Goal: Task Accomplishment & Management: Use online tool/utility

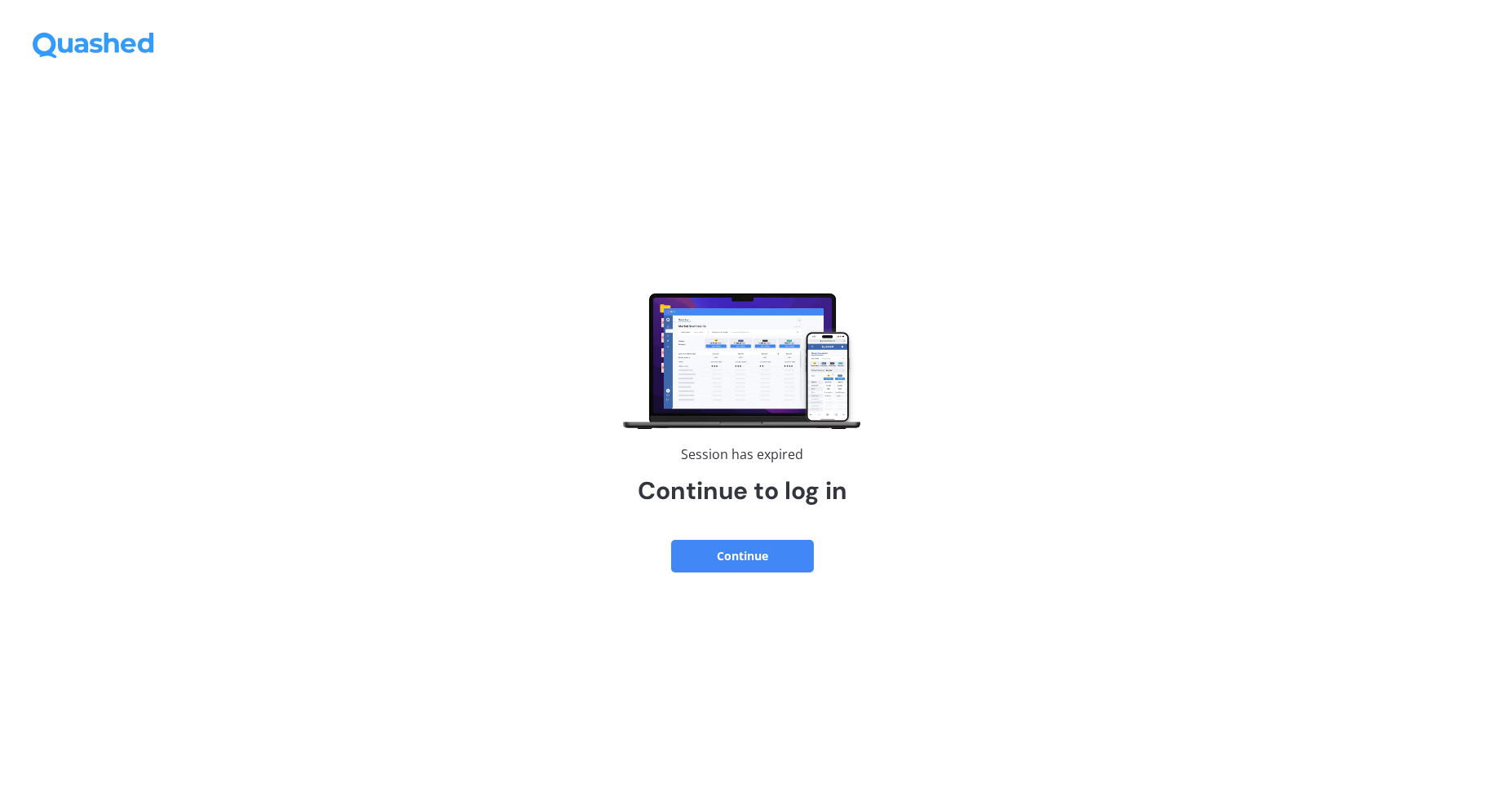
click at [799, 537] on div "Session has expired Continue to log in Continue" at bounding box center [742, 447] width 1485 height 705
click at [793, 546] on button "Continue" at bounding box center [742, 556] width 143 height 33
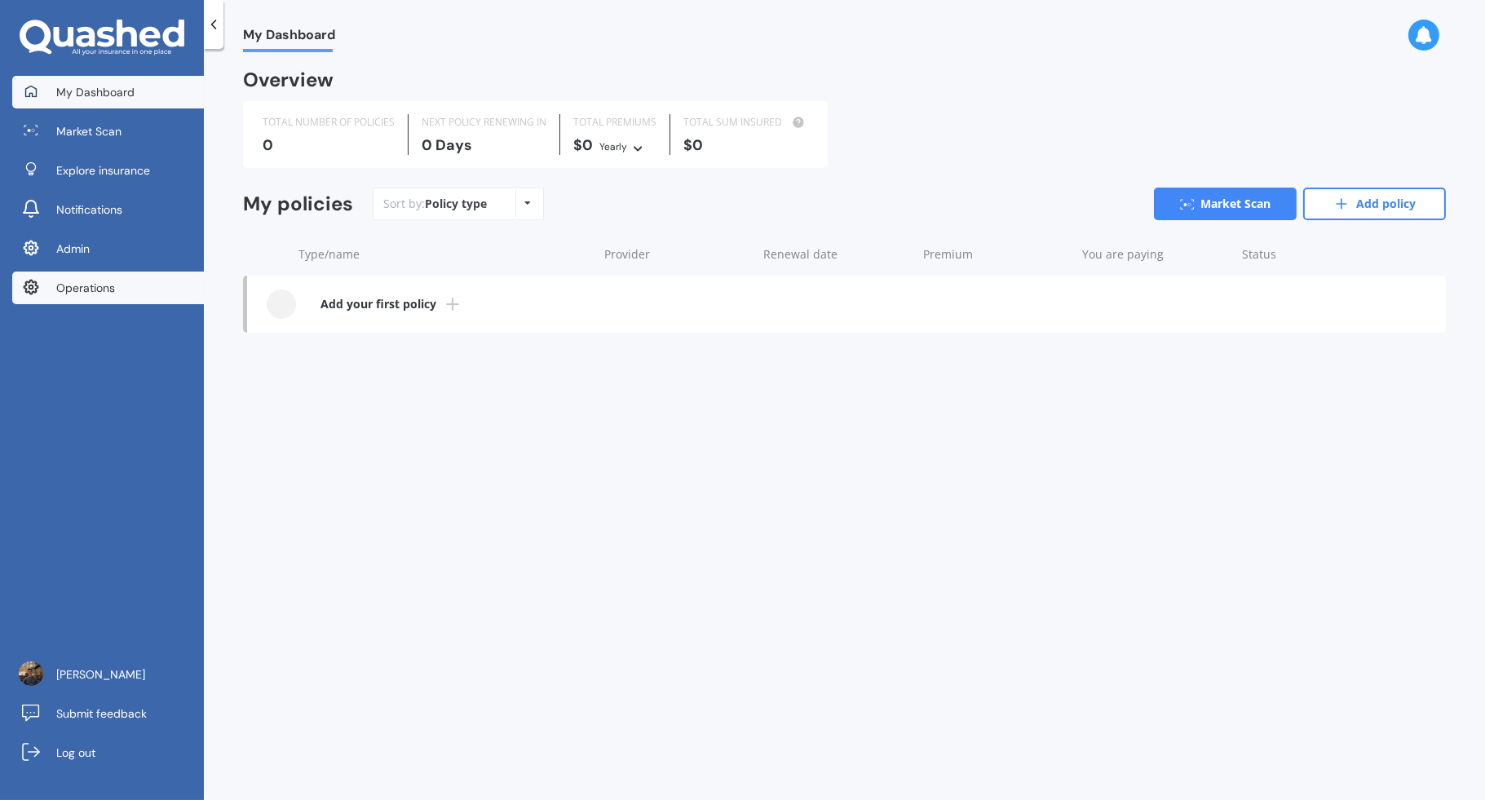
click at [169, 281] on link "Operations" at bounding box center [108, 288] width 192 height 33
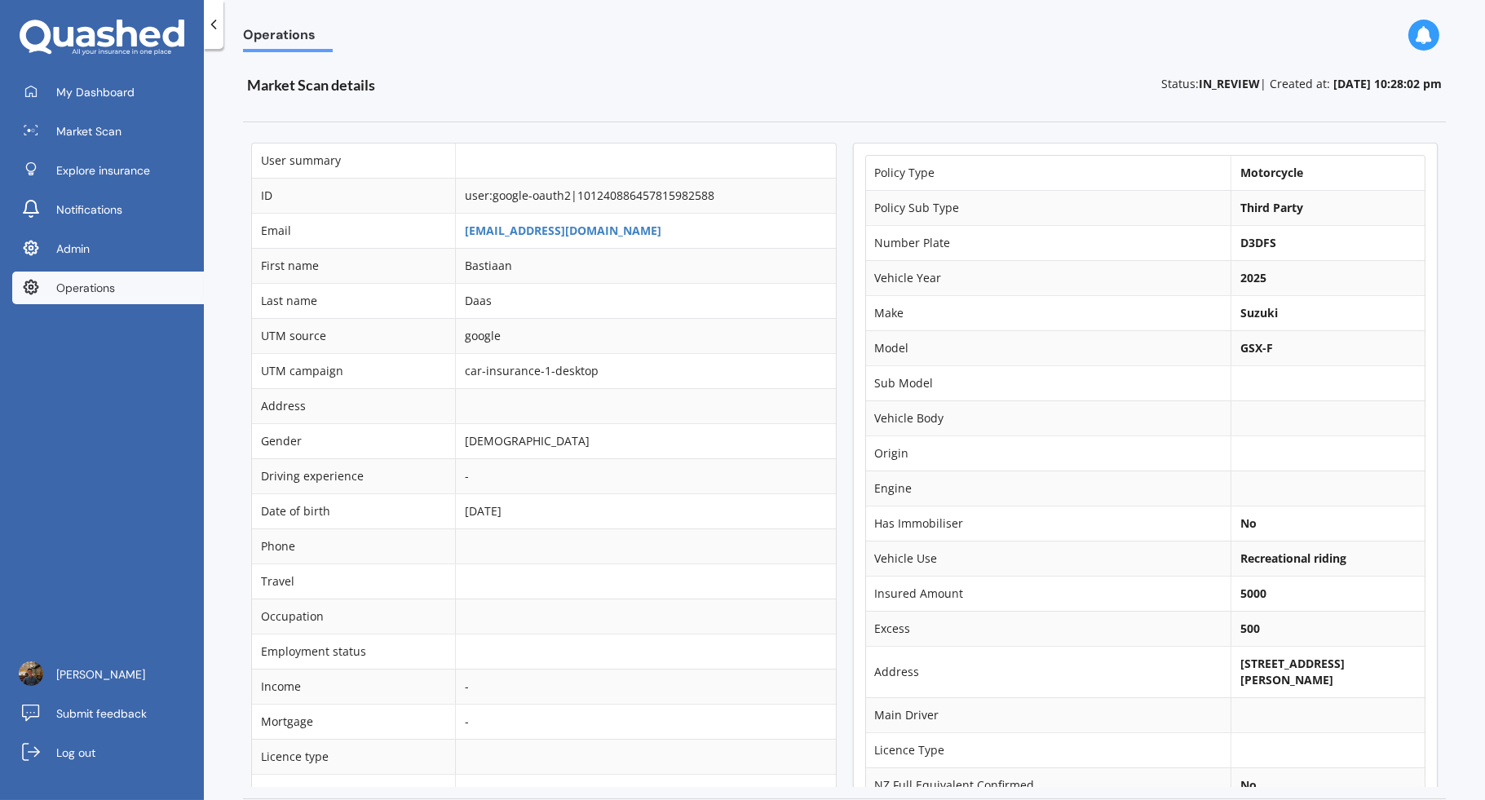
click at [1252, 237] on b "D3DFS" at bounding box center [1258, 242] width 36 height 15
copy b "D3DFS"
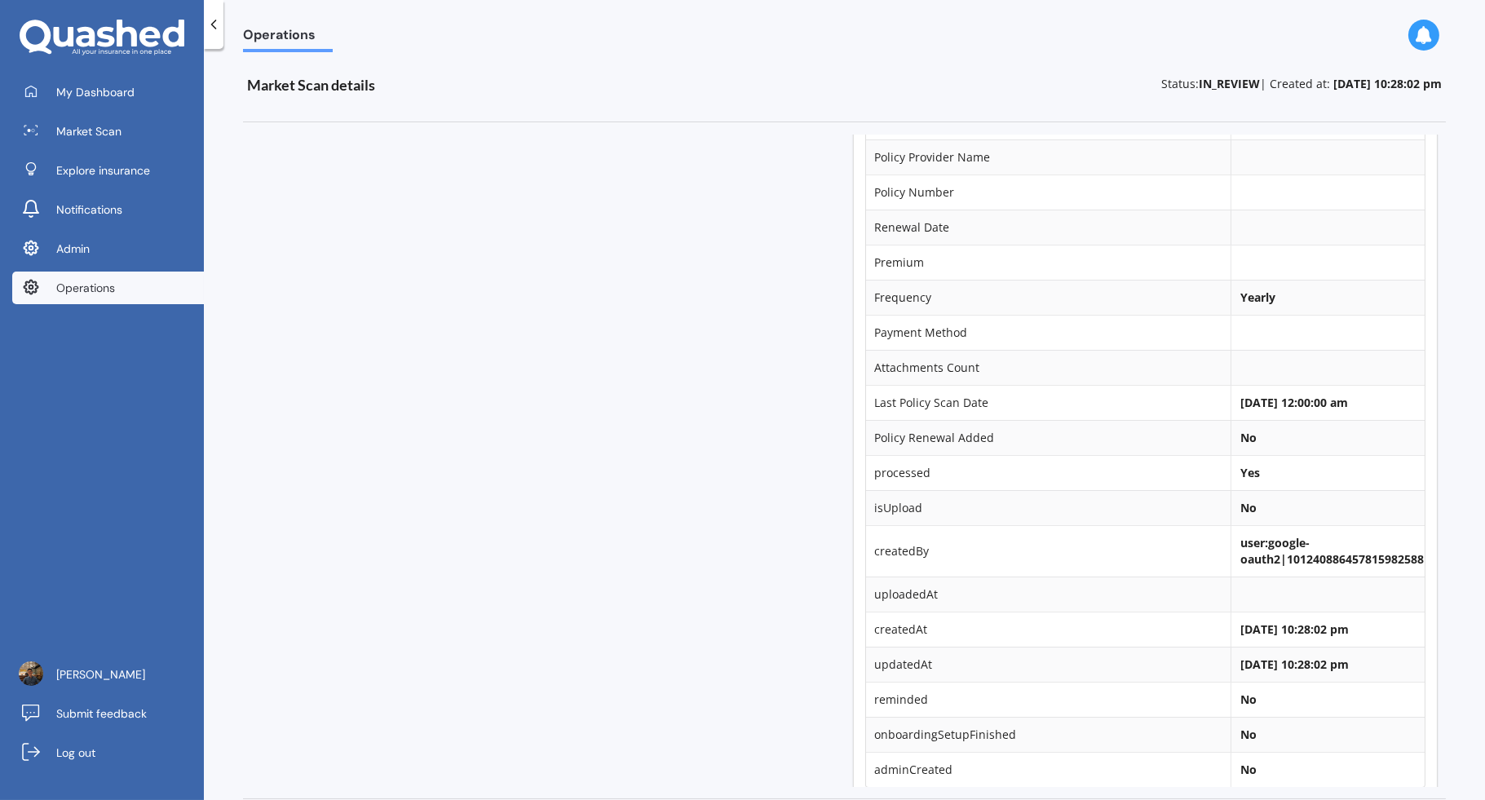
scroll to position [1172, 0]
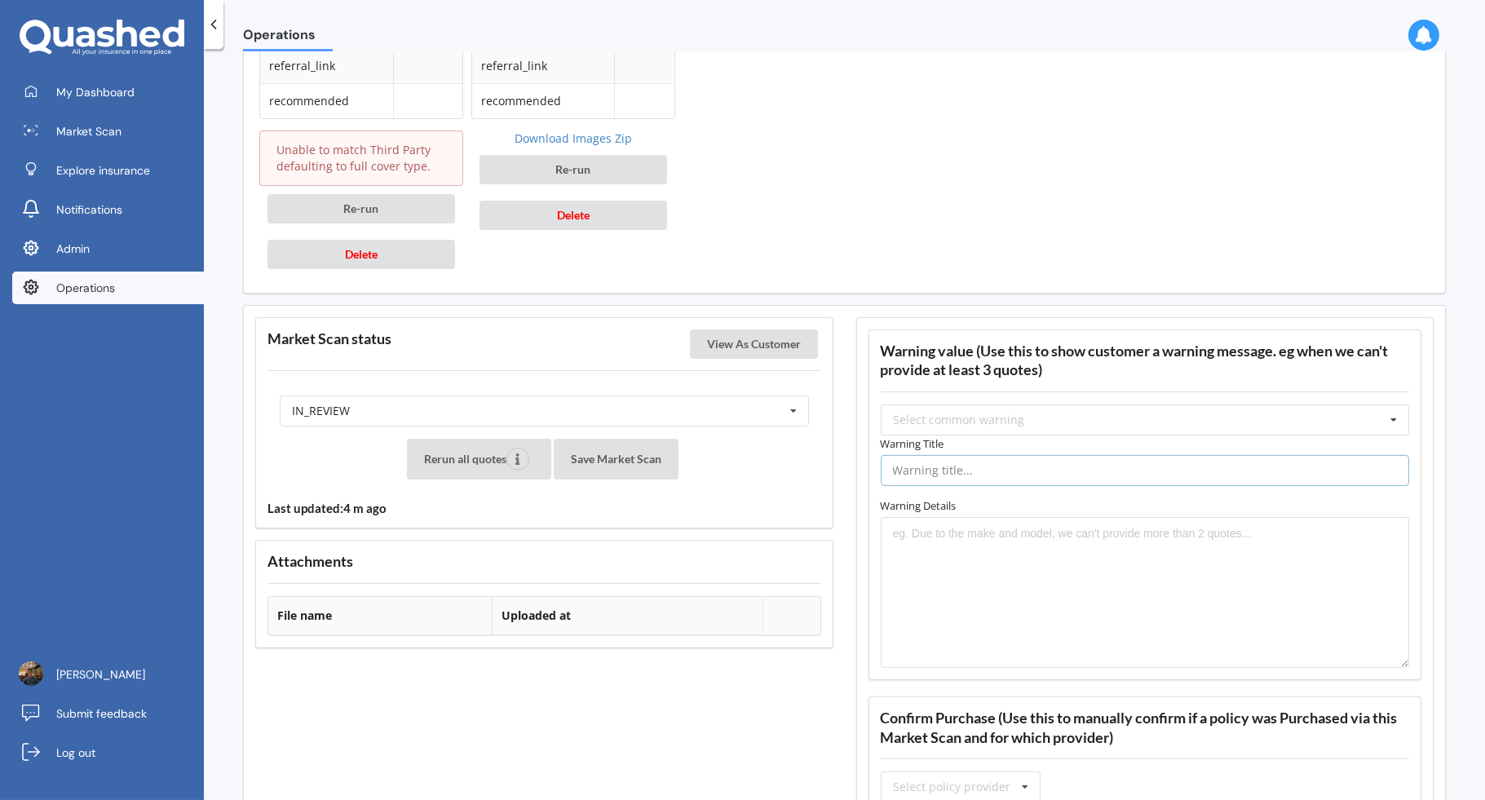
click at [899, 456] on input "text" at bounding box center [1145, 470] width 529 height 31
type input "Assurant Full Cover"
type textarea "Please note that Assurant does not offer Third Party based on the details you h…"
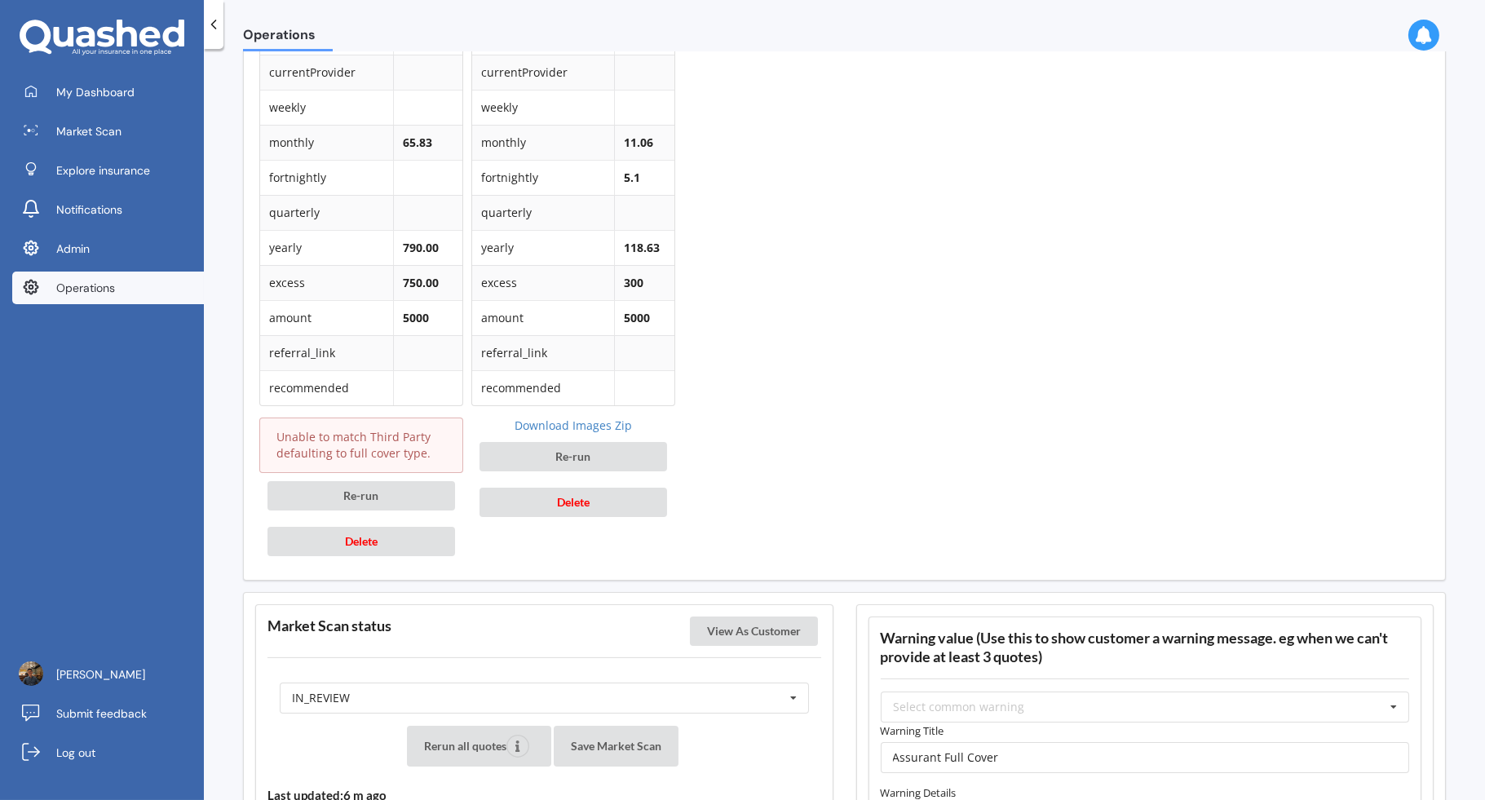
scroll to position [878, 0]
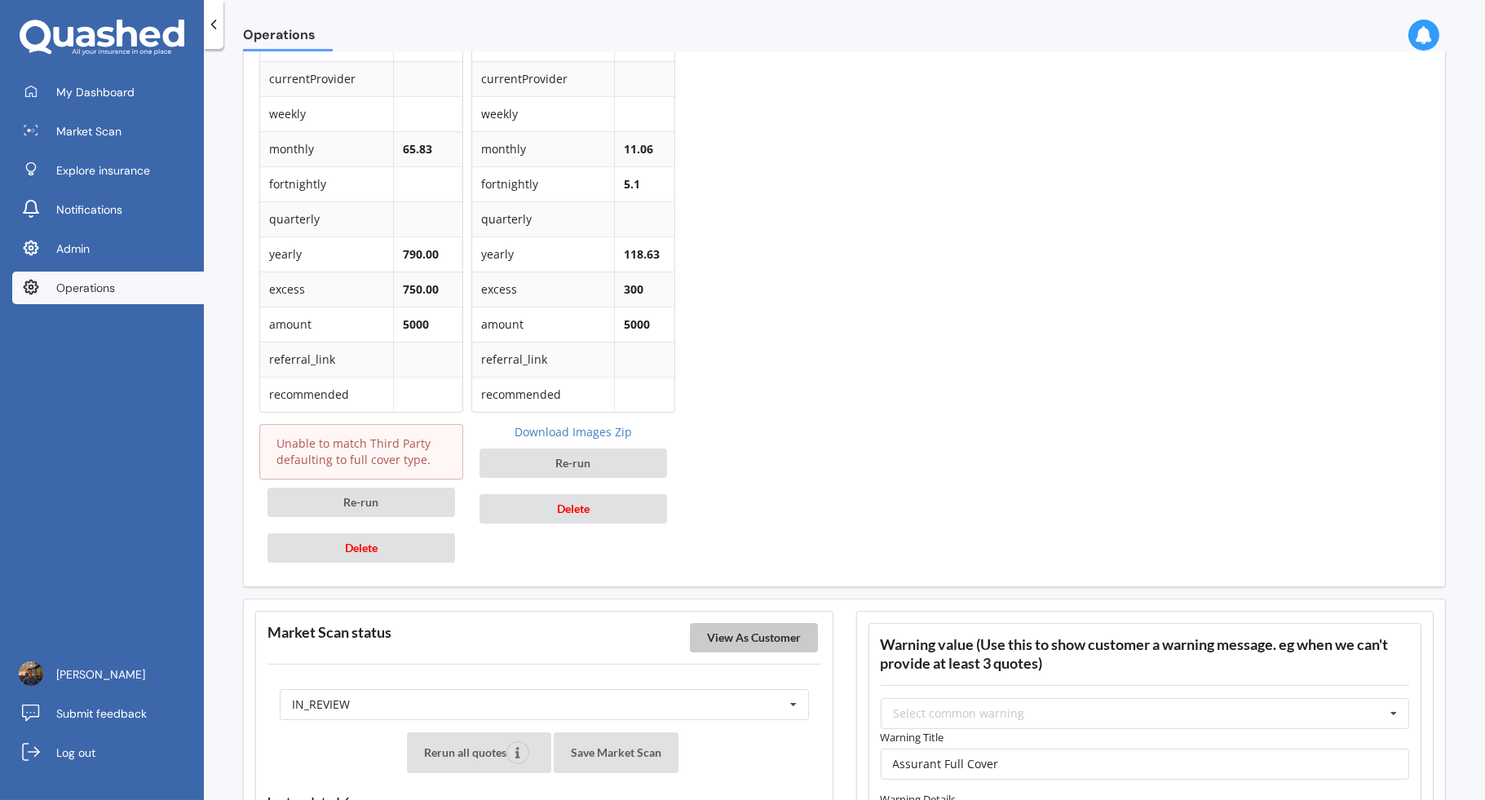
click at [750, 630] on button "View As Customer" at bounding box center [754, 637] width 128 height 29
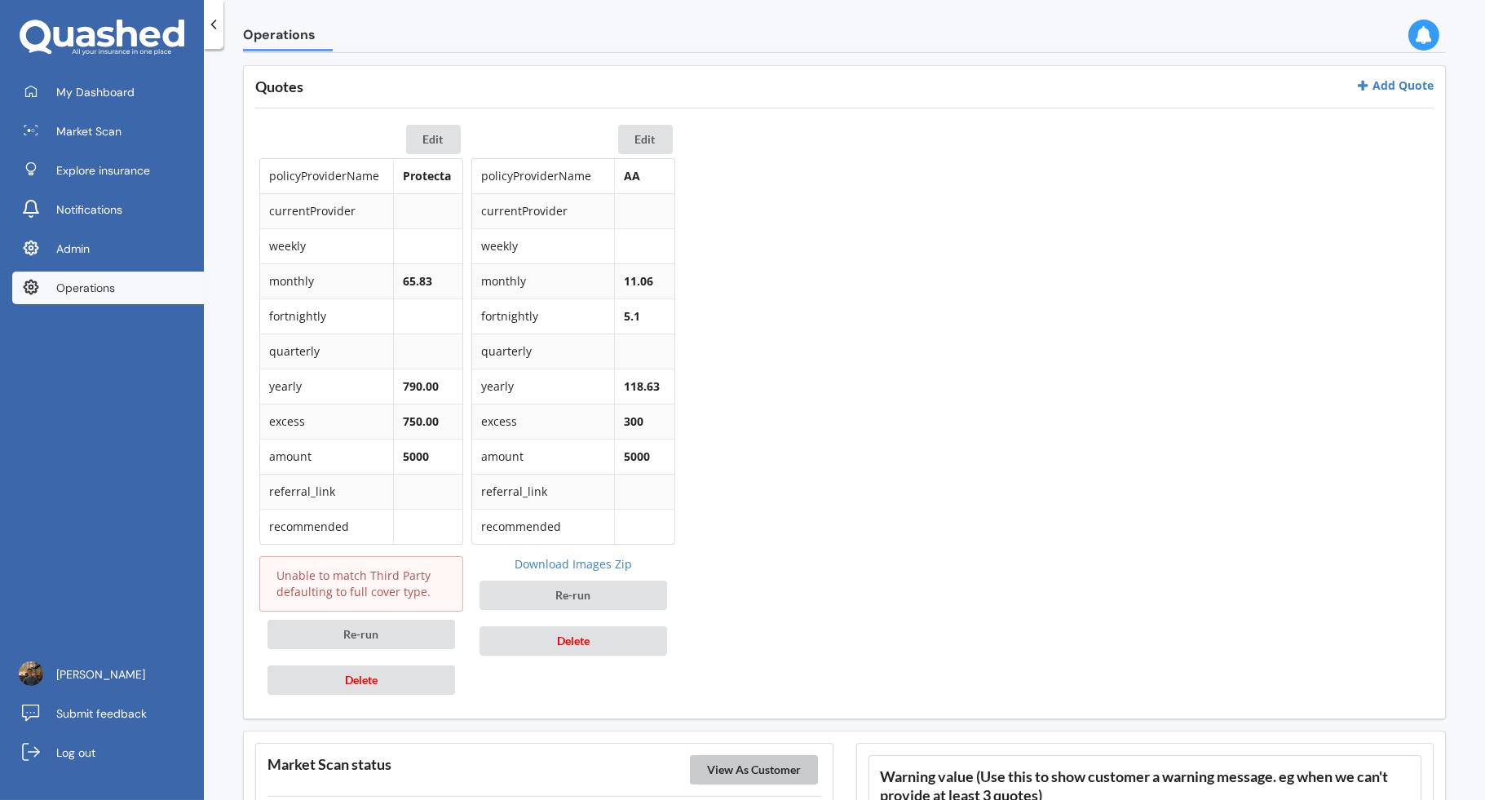
scroll to position [737, 0]
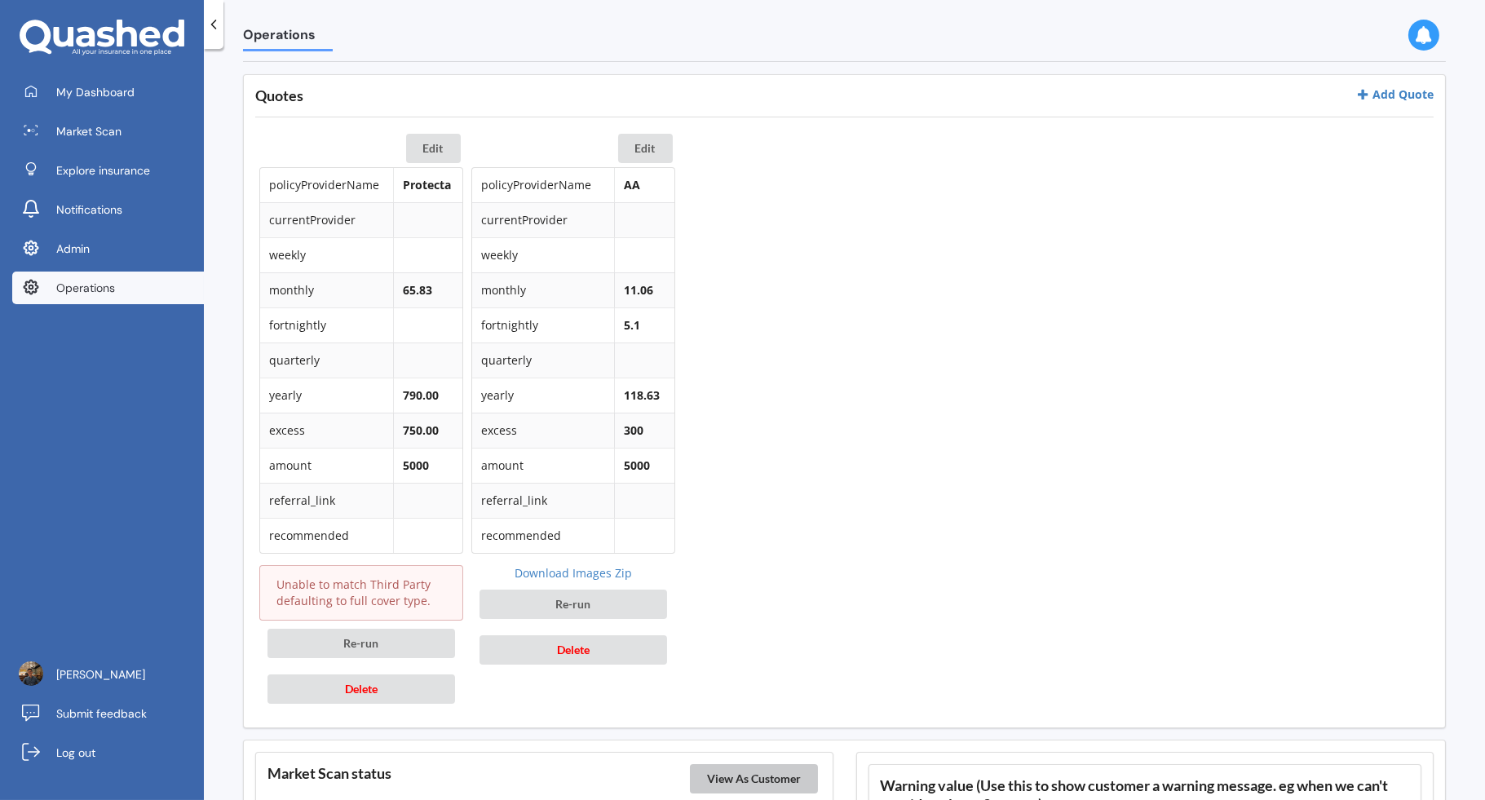
click at [758, 774] on button "View As Customer" at bounding box center [754, 778] width 128 height 29
click at [432, 144] on button "Edit" at bounding box center [433, 148] width 55 height 29
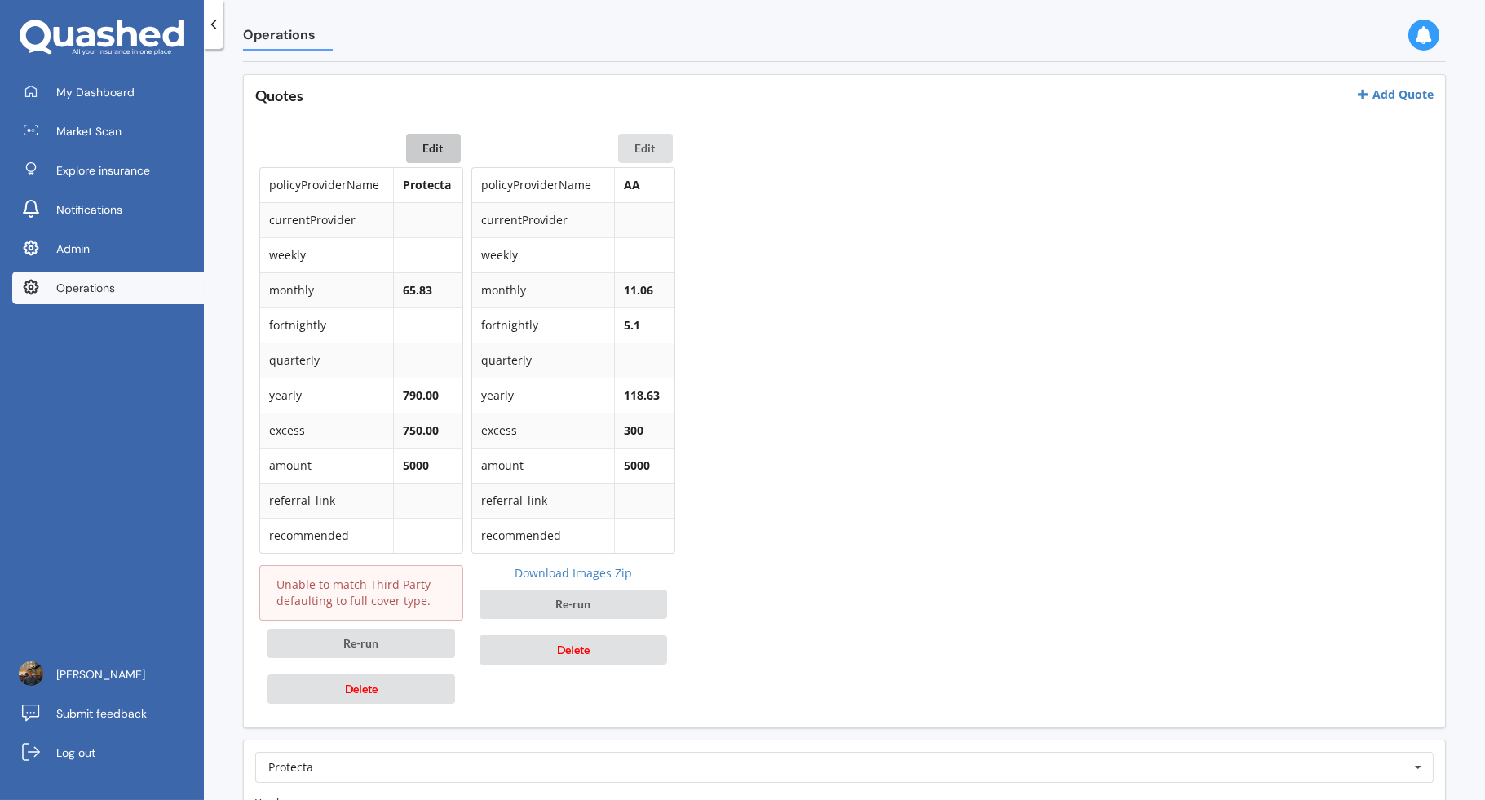
scroll to position [1049, 0]
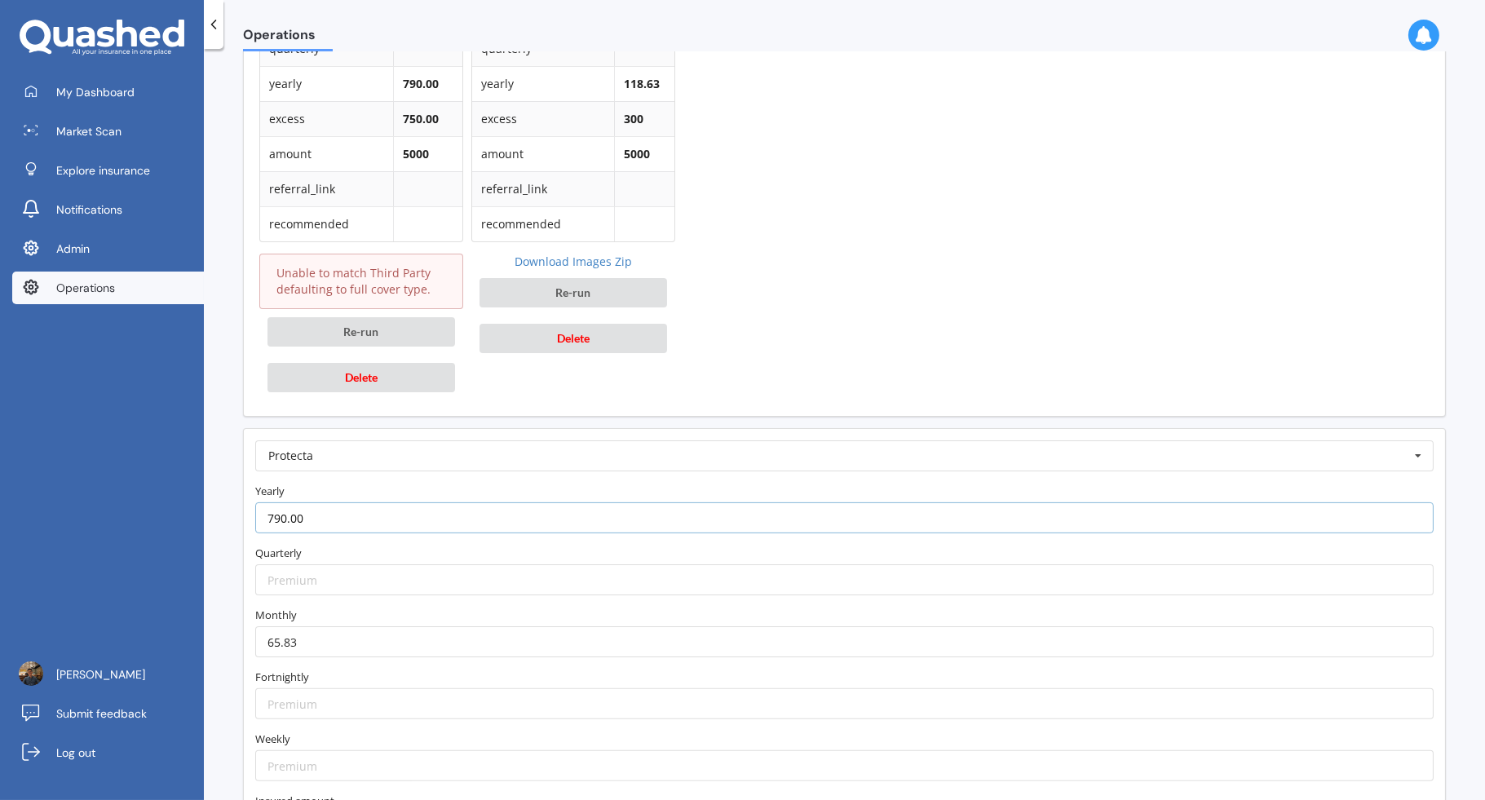
drag, startPoint x: 325, startPoint y: 512, endPoint x: 200, endPoint y: 512, distance: 125.6
click at [200, 512] on div "My Dashboard Market Scan Explore insurance Notifications Admin Operations Justi…" at bounding box center [742, 400] width 1485 height 800
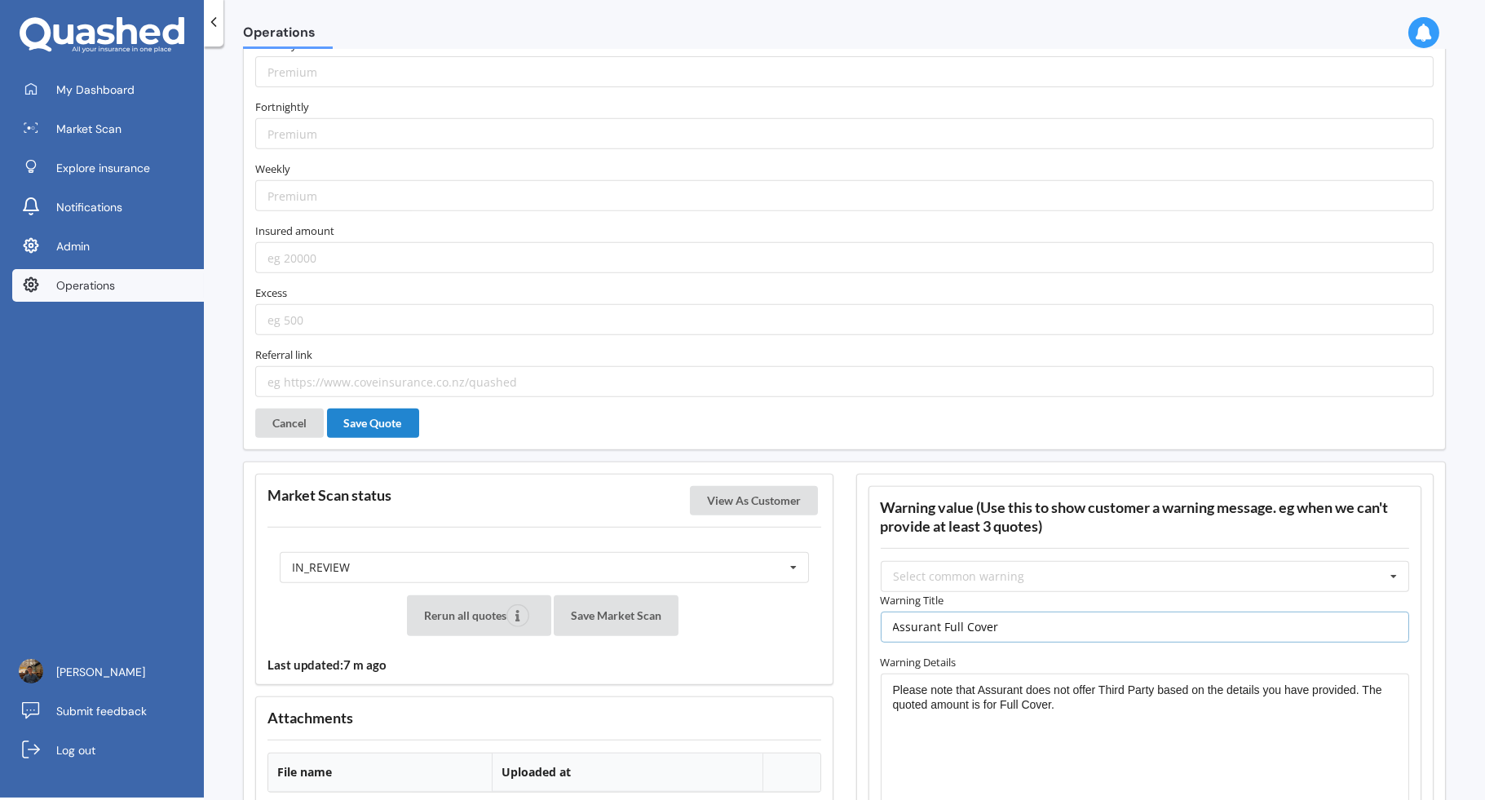
scroll to position [0, 0]
drag, startPoint x: 999, startPoint y: 619, endPoint x: 939, endPoint y: 613, distance: 60.6
click at [939, 613] on input "Assurant Full Cover" at bounding box center [1145, 627] width 529 height 31
type input "Assurant Third Party Fire Theft"
click at [605, 558] on div "IN_REVIEW READY PENDING VIEWED ABANDONED IN_REVIEW" at bounding box center [544, 567] width 529 height 31
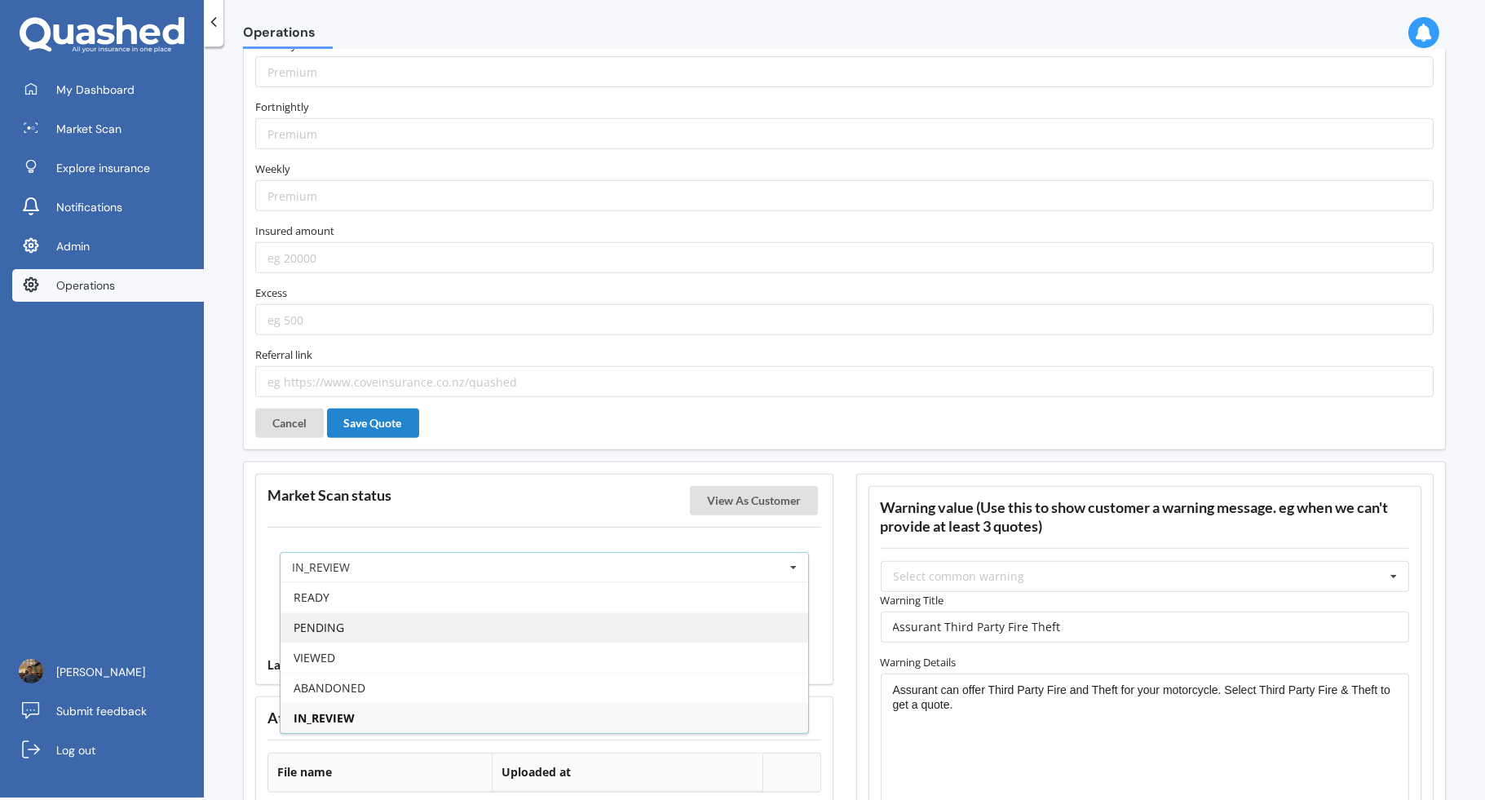
click at [528, 612] on div "PENDING" at bounding box center [545, 627] width 528 height 30
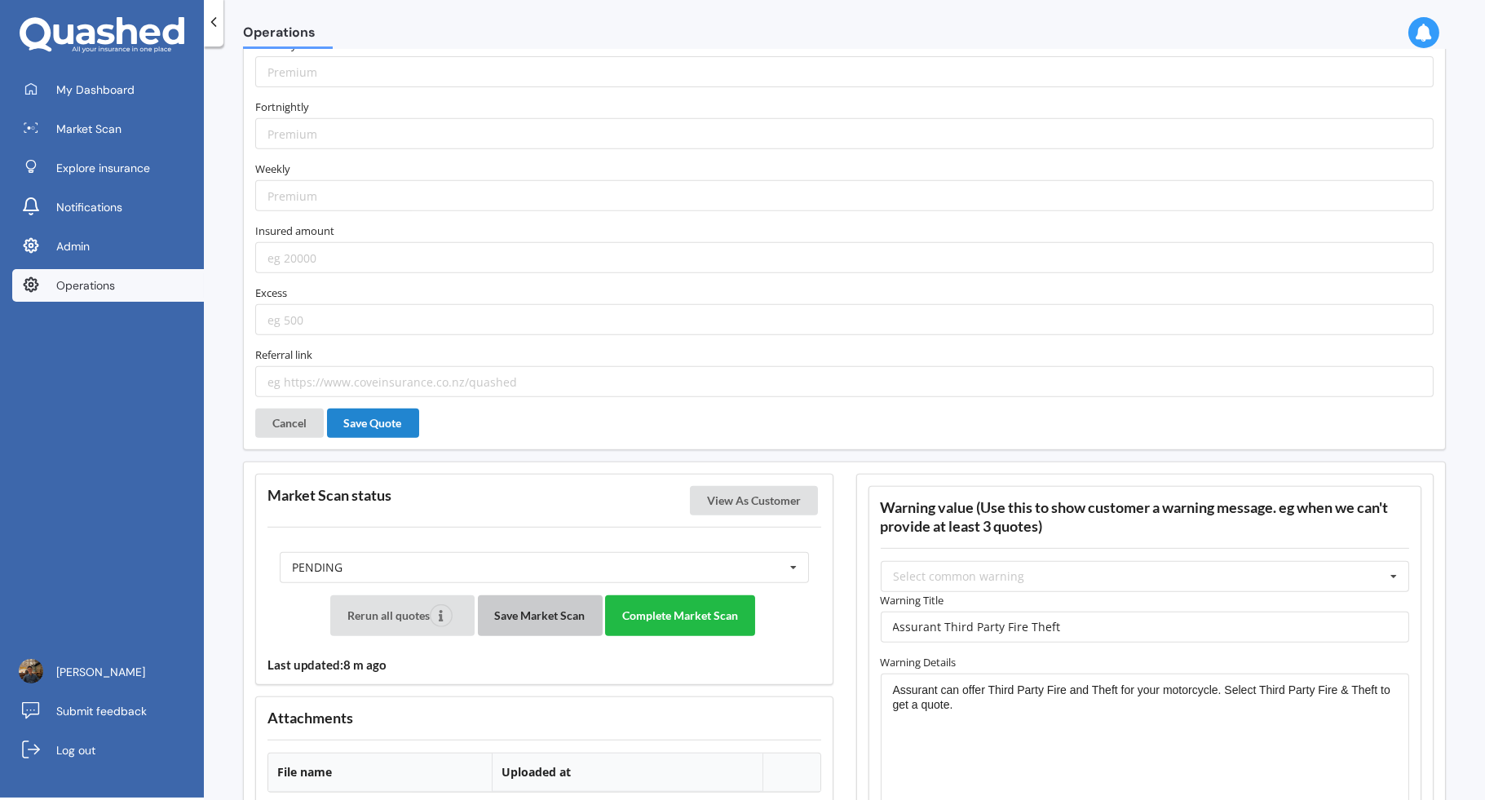
click at [568, 599] on button "Save Market Scan" at bounding box center [540, 615] width 125 height 41
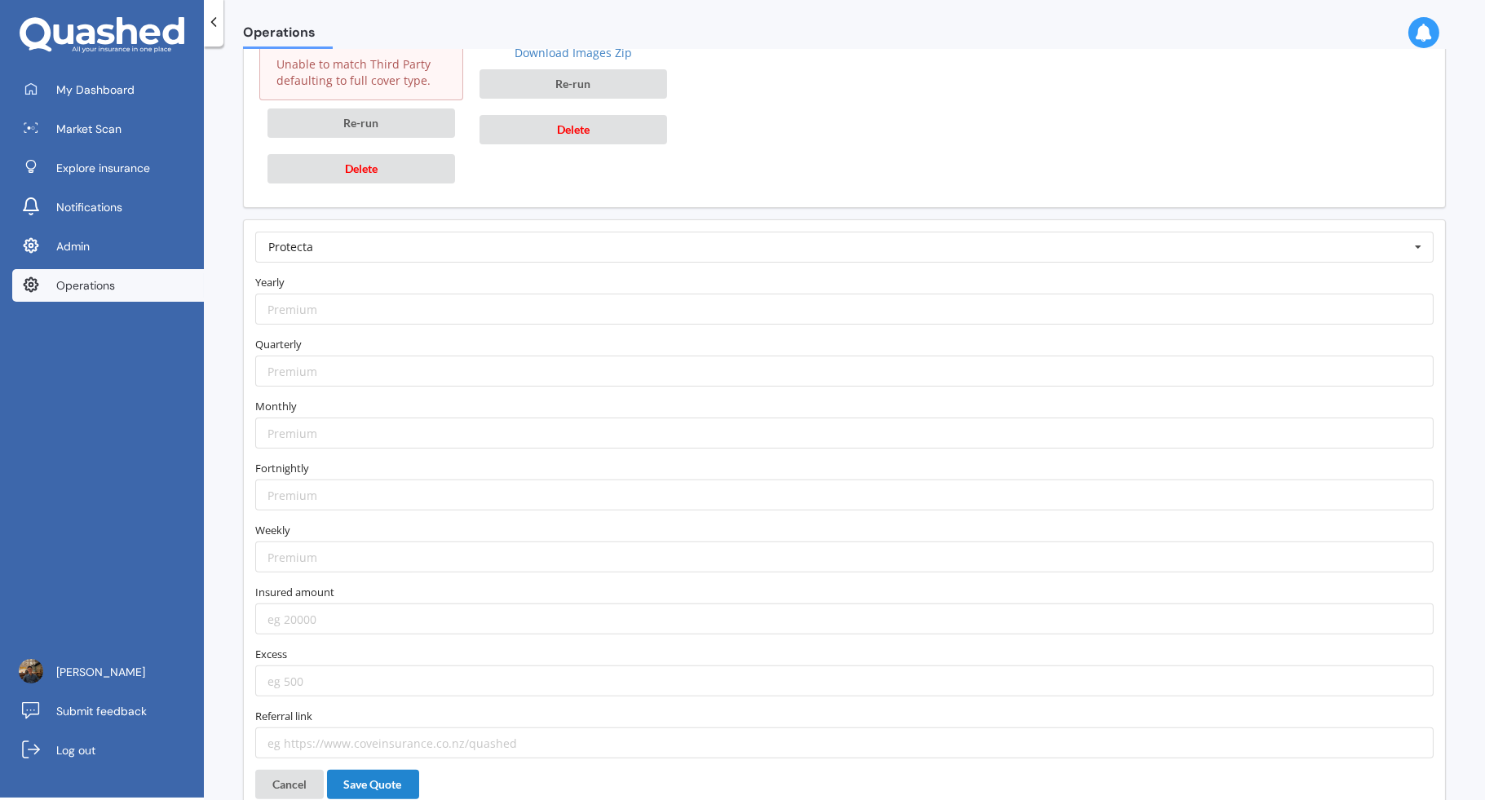
scroll to position [1309, 0]
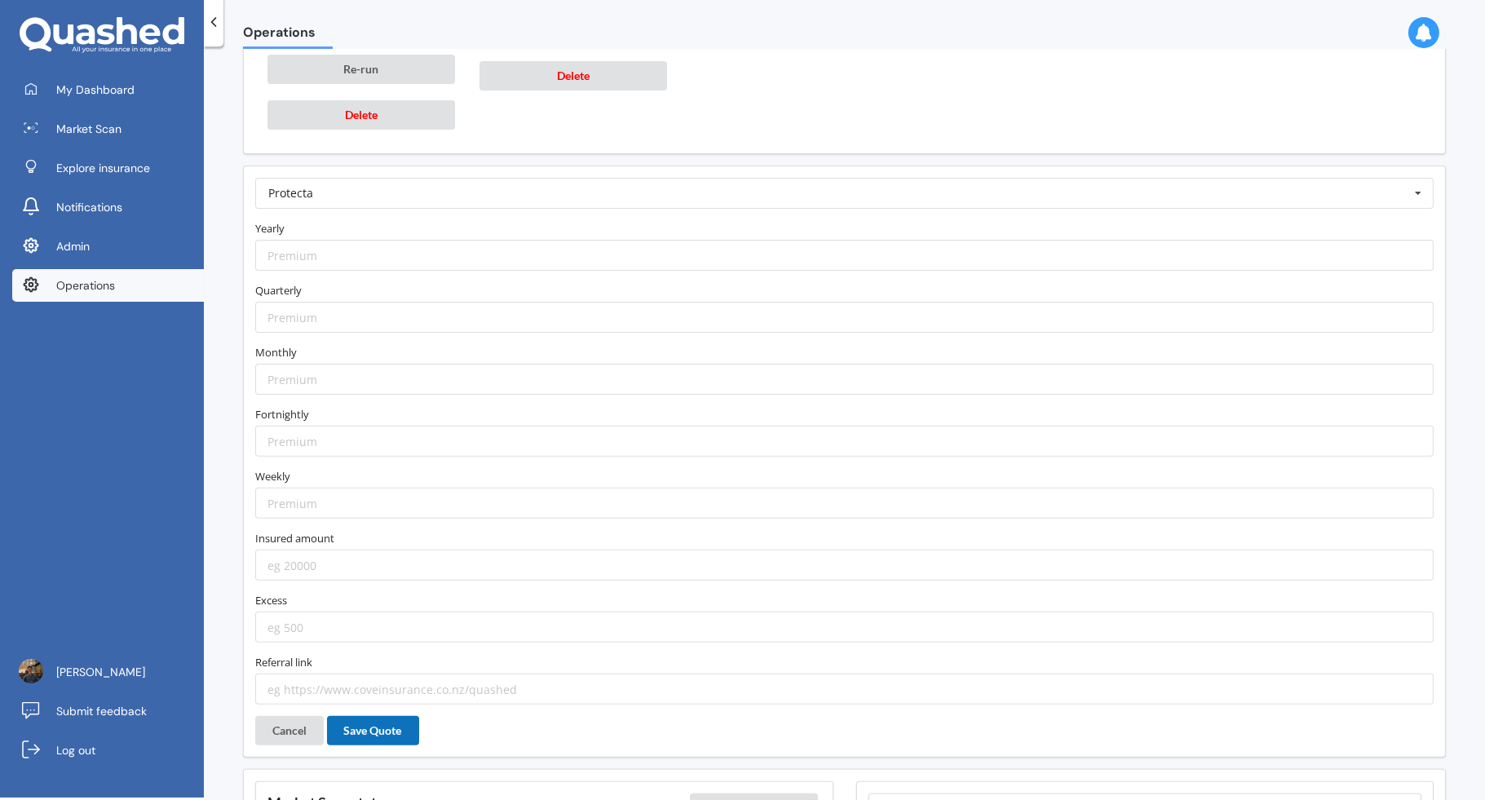
click at [396, 716] on button "Save Quote" at bounding box center [373, 730] width 92 height 29
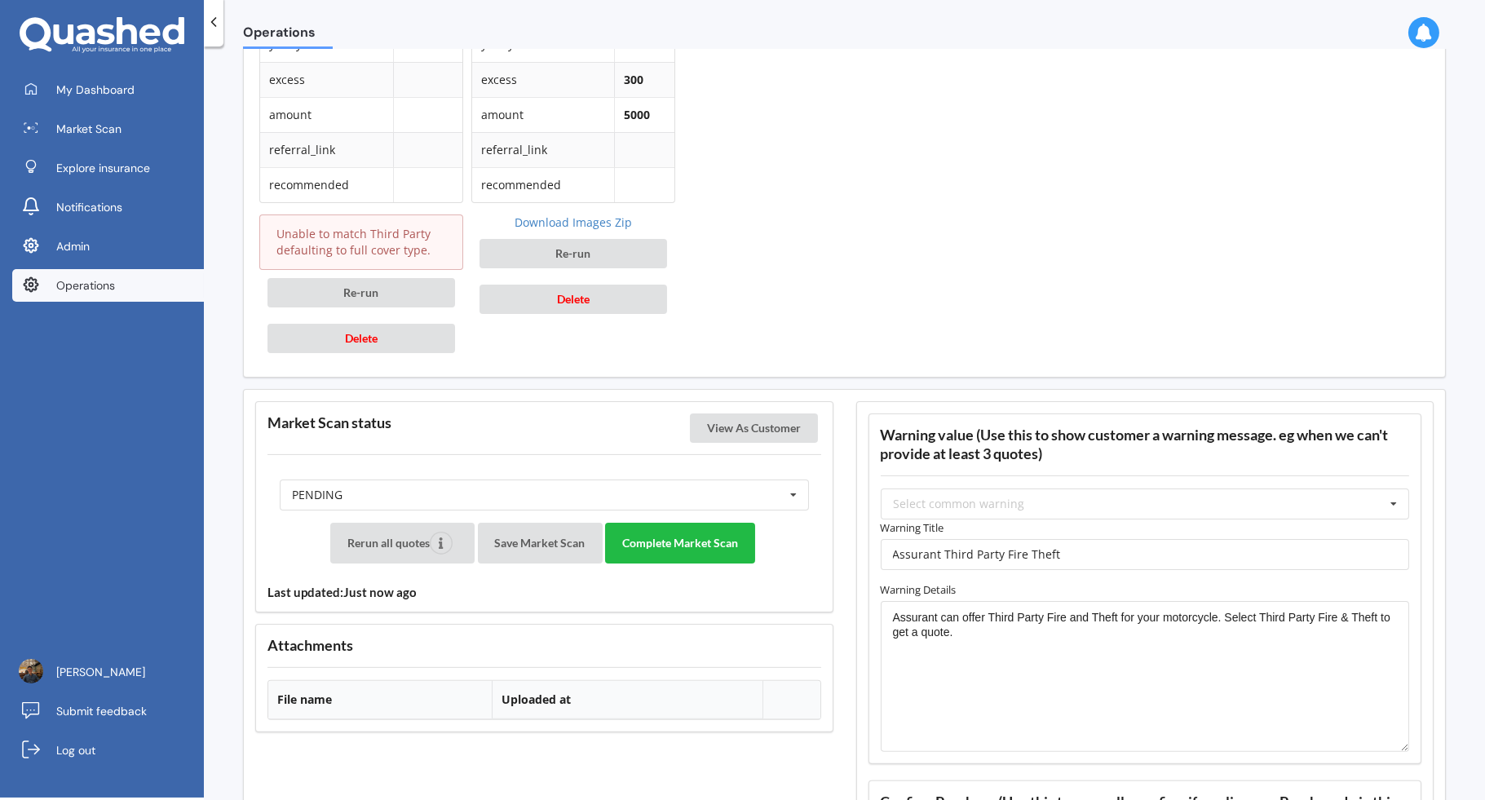
scroll to position [1299, 0]
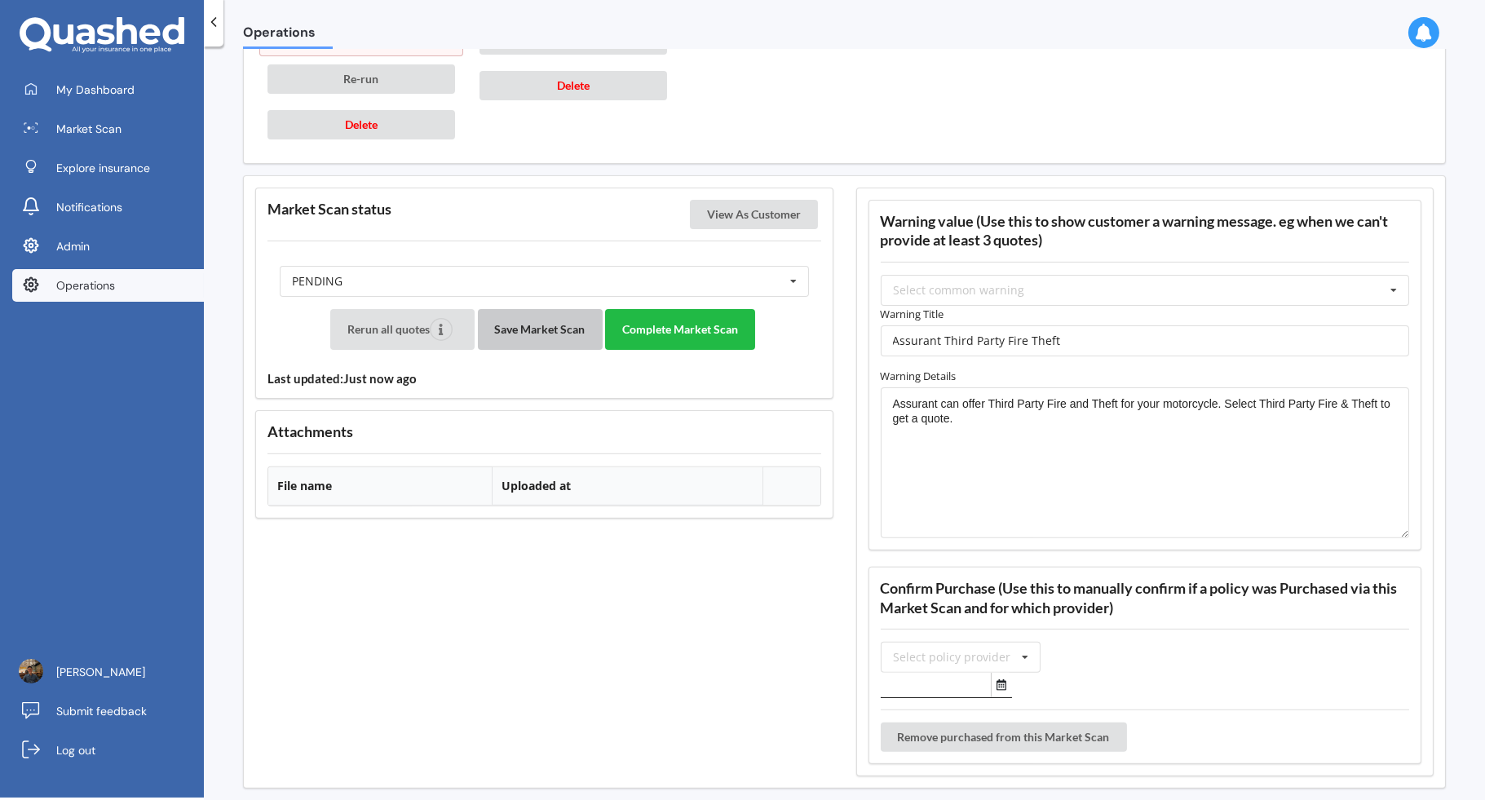
click at [564, 329] on button "Save Market Scan" at bounding box center [540, 329] width 125 height 41
click at [957, 391] on textarea "Assurant can offer Third Party Fire and Theft for your motorcycle. Select Third…" at bounding box center [1145, 463] width 529 height 152
click at [991, 410] on textarea "Assurant can offer Third Party Fire and Theft for your motorcycle. Select Third…" at bounding box center [1145, 463] width 529 height 152
click at [952, 408] on textarea "Assurant can offer Third Party Fire and Theft for your motorcycle. Select Third…" at bounding box center [1145, 463] width 529 height 152
type textarea "Assurant can offer Third Party Fire and Theft for your motorcycle. Select Third…"
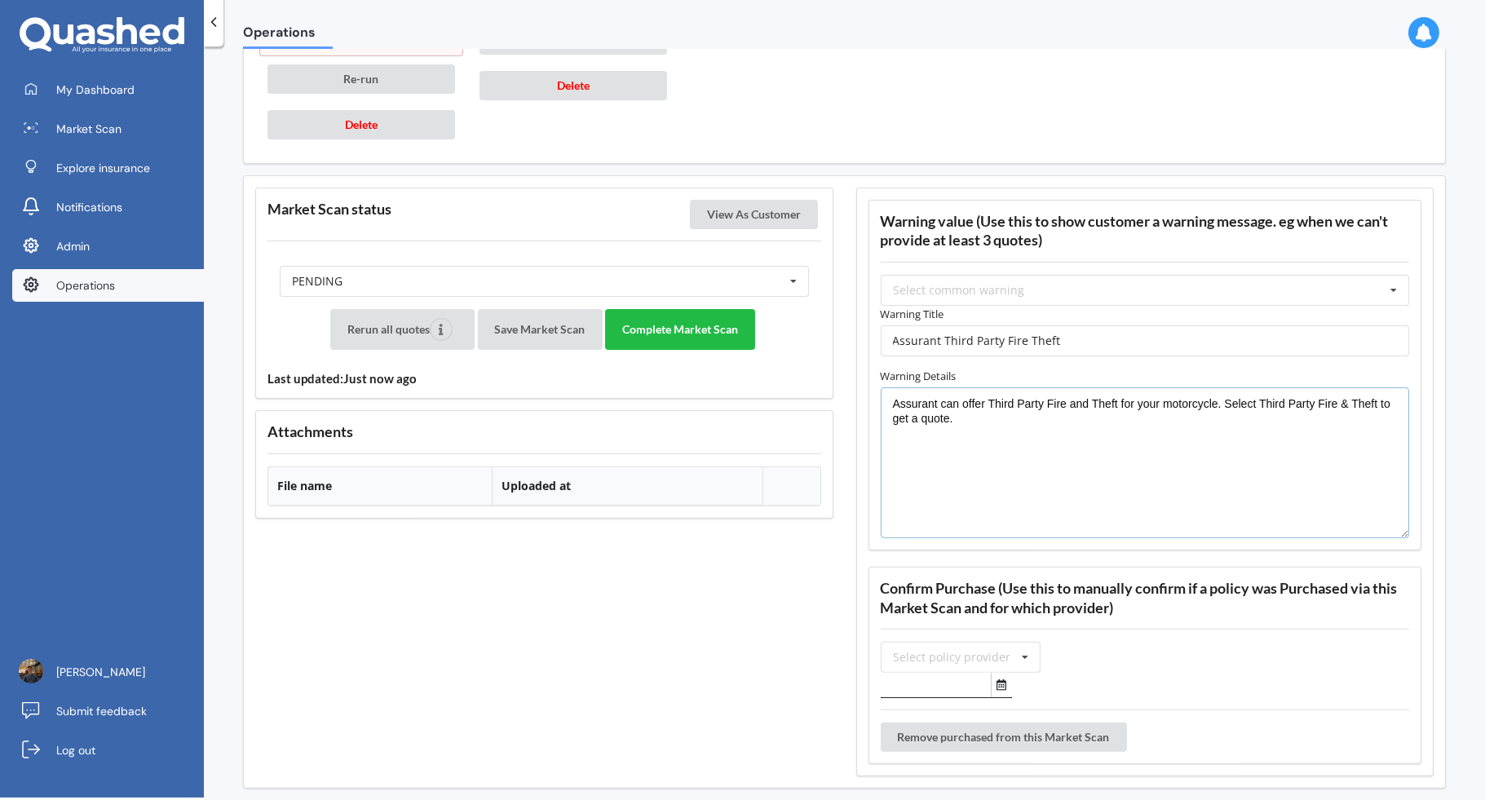
click at [935, 393] on textarea "Assurant can offer Third Party Fire and Theft for your motorcycle. Select Third…" at bounding box center [1145, 463] width 529 height 152
click at [999, 404] on textarea "Assurant can offer Third Party Fire and Theft for your motorcycle. Select Third…" at bounding box center [1145, 463] width 529 height 152
click at [565, 318] on button "Save Market Scan" at bounding box center [540, 329] width 125 height 41
click at [686, 311] on button "Complete Market Scan" at bounding box center [680, 329] width 150 height 41
